Goal: Task Accomplishment & Management: Complete application form

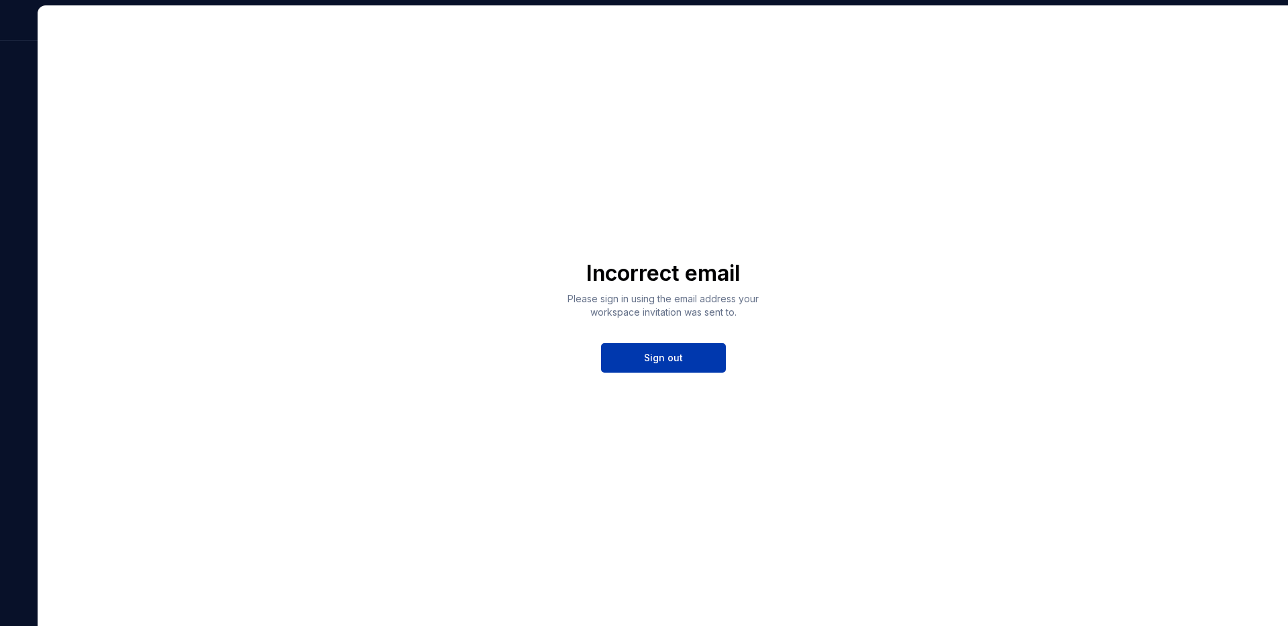
click at [679, 359] on span "Sign out" at bounding box center [663, 357] width 39 height 13
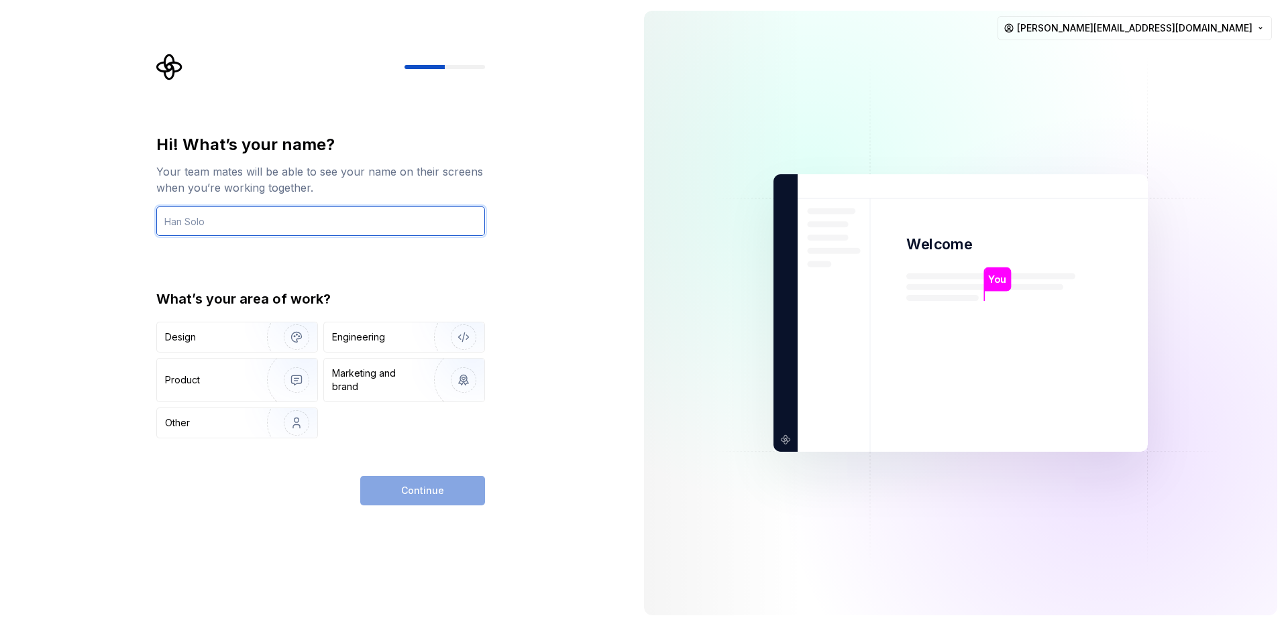
click at [260, 224] on input "text" at bounding box center [320, 222] width 329 height 30
type input "[PERSON_NAME]"
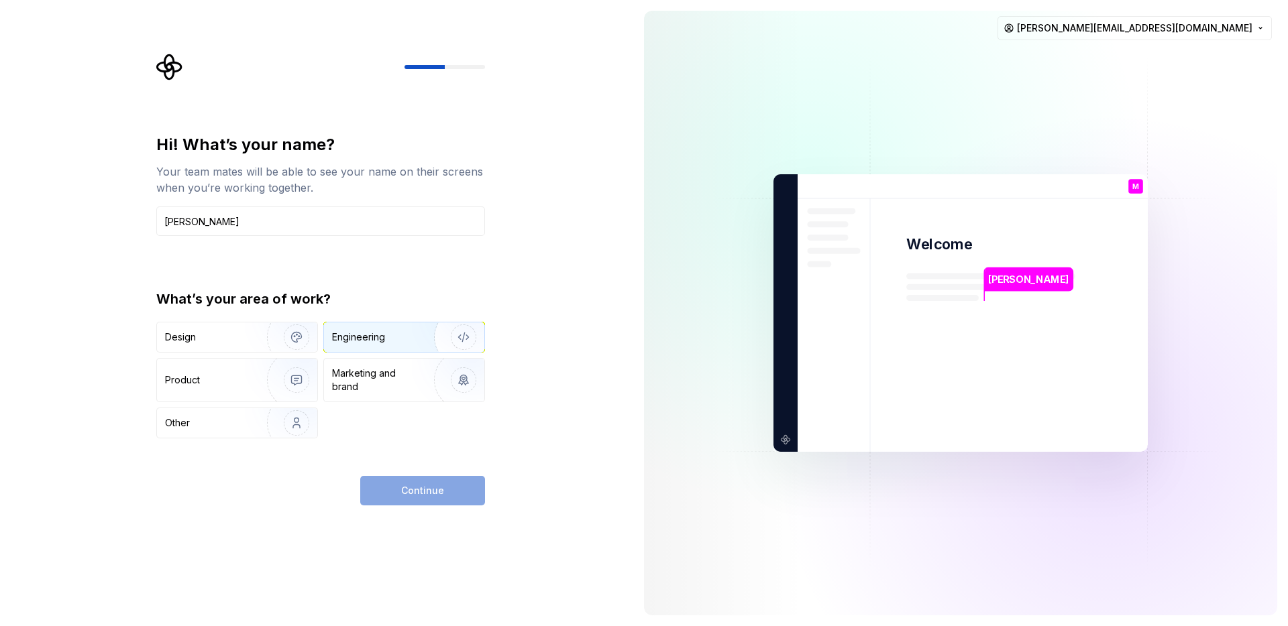
click at [381, 344] on div "Engineering" at bounding box center [404, 338] width 160 height 30
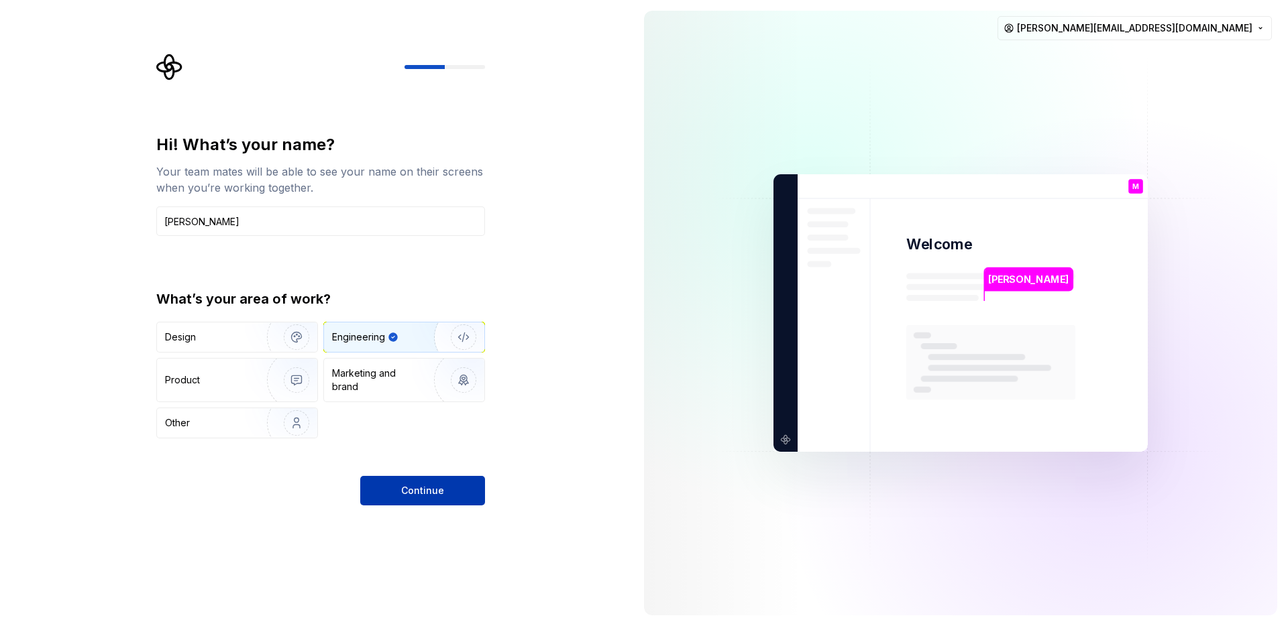
click at [430, 492] on span "Continue" at bounding box center [422, 490] width 43 height 13
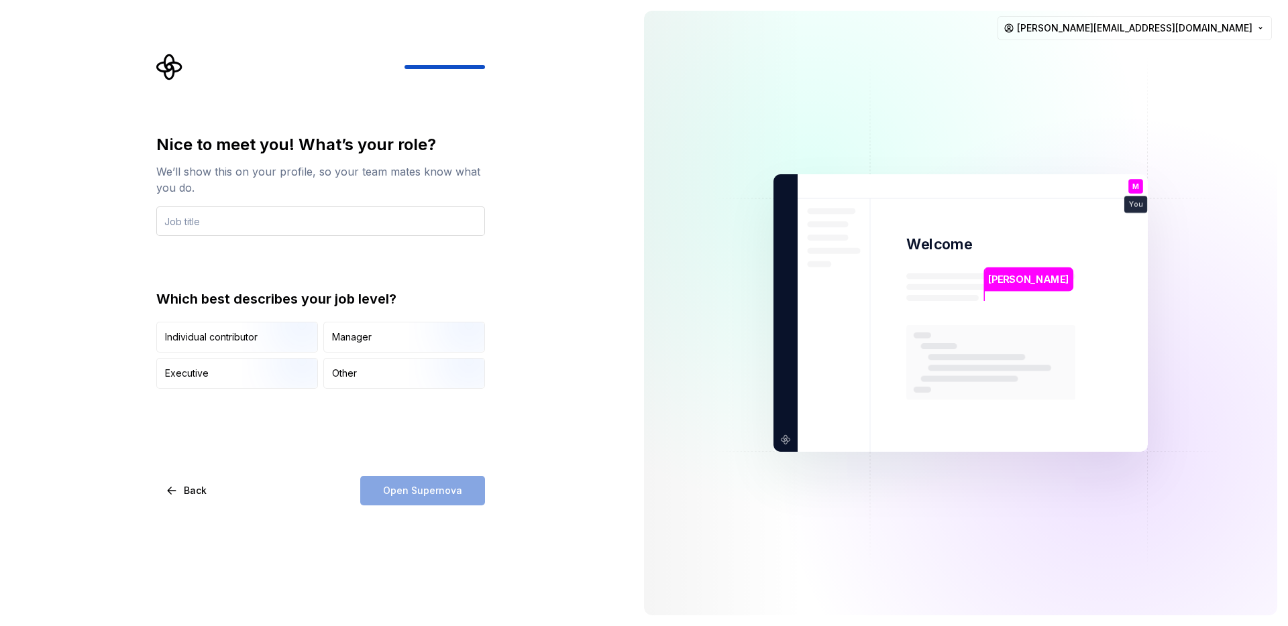
click at [247, 233] on input "text" at bounding box center [320, 222] width 329 height 30
type input "Engenheiro de Software Senior"
click at [256, 339] on img "button" at bounding box center [285, 354] width 86 height 90
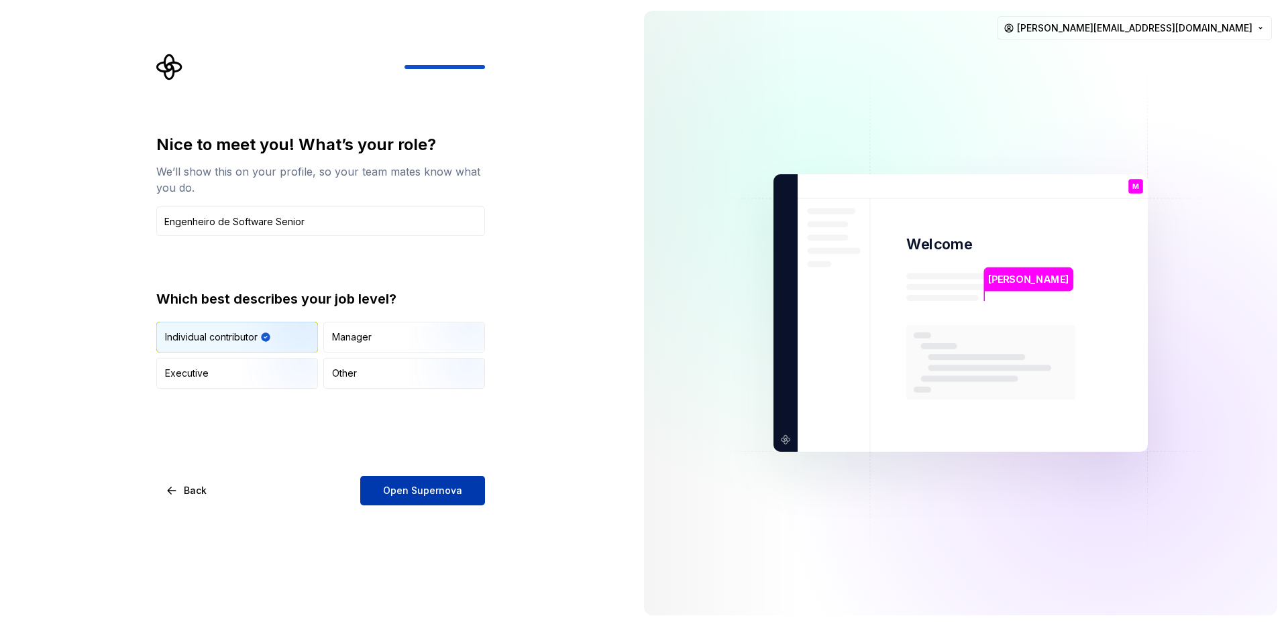
click at [419, 486] on span "Open Supernova" at bounding box center [422, 490] width 79 height 13
